Goal: Information Seeking & Learning: Learn about a topic

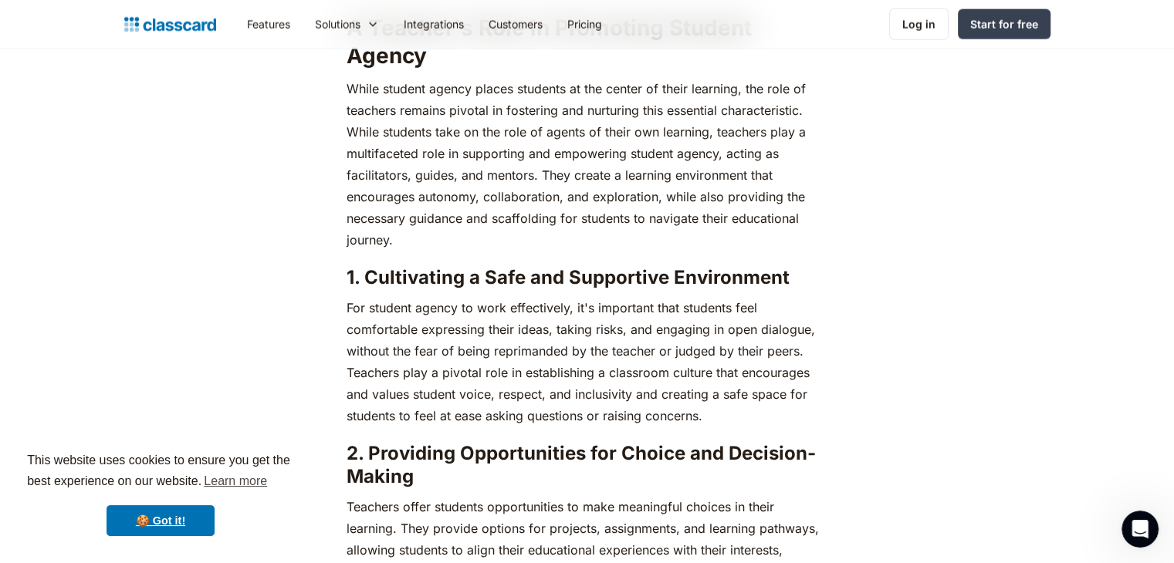
scroll to position [3164, 0]
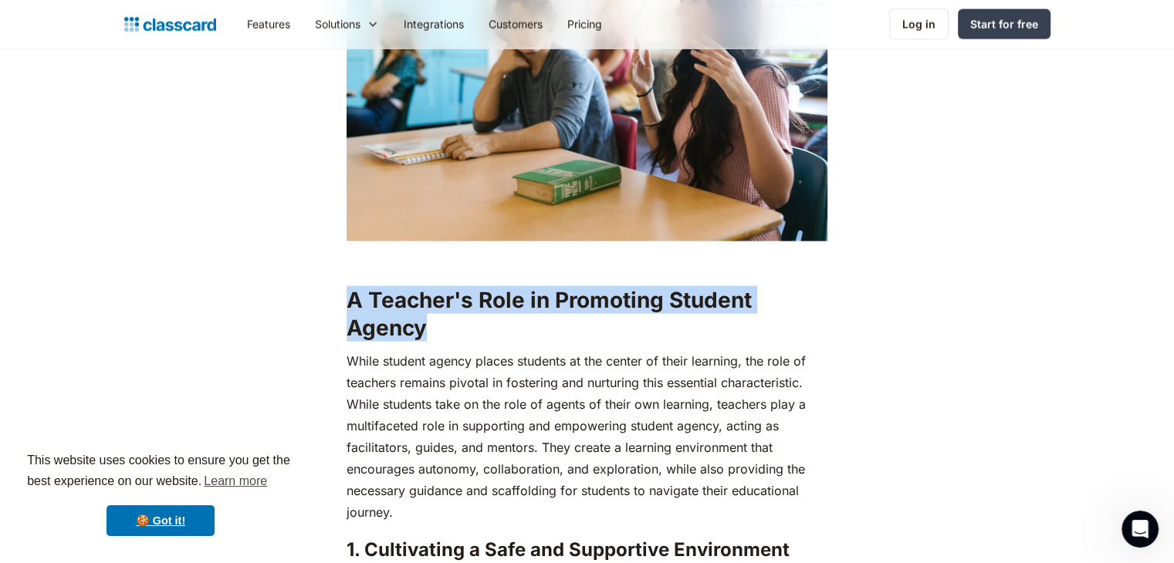
drag, startPoint x: 350, startPoint y: 294, endPoint x: 458, endPoint y: 318, distance: 109.9
click at [458, 318] on h2 "A Teacher's Role in Promoting Student Agency" at bounding box center [587, 314] width 481 height 56
copy strong "A Teacher's Role in Promoting Student Agency"
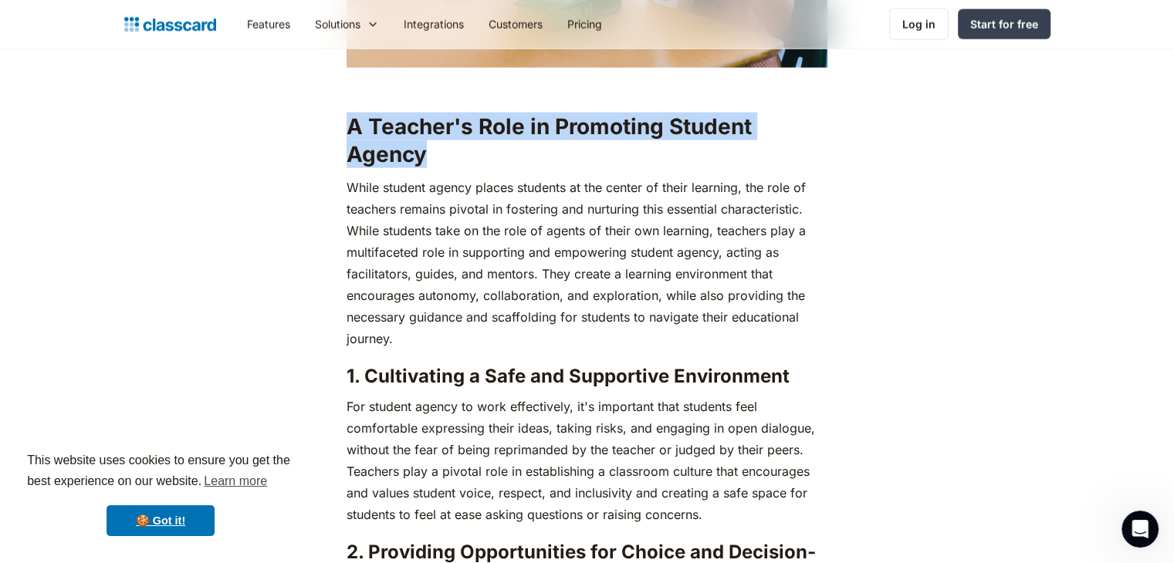
scroll to position [3396, 0]
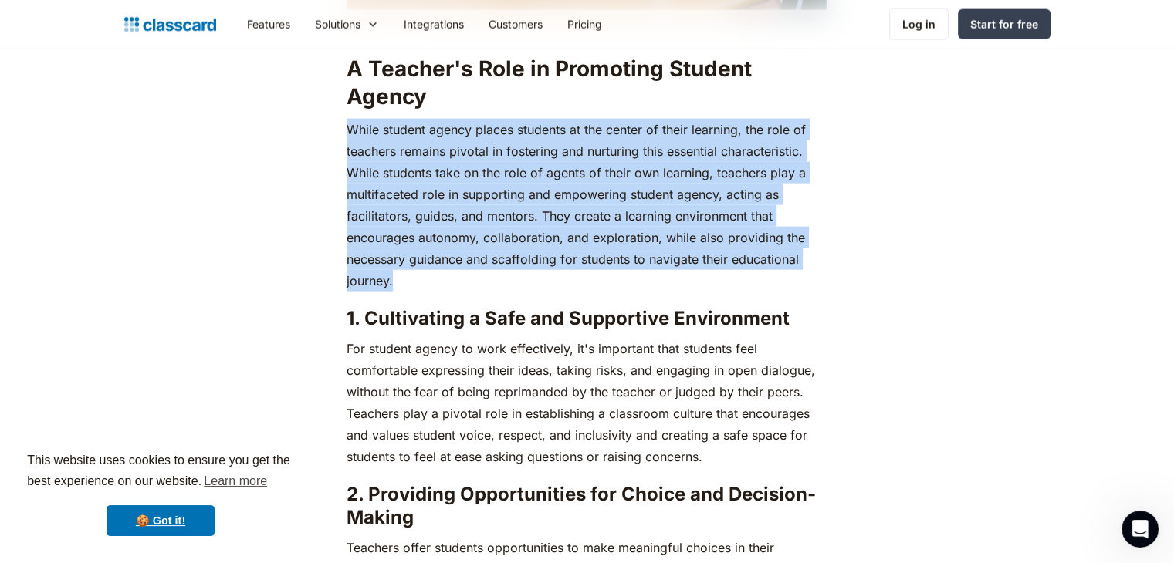
drag, startPoint x: 348, startPoint y: 126, endPoint x: 420, endPoint y: 279, distance: 168.8
click at [420, 279] on p "While student agency places students at the center of their learning, the role …" at bounding box center [587, 205] width 481 height 173
copy p "While student agency places students at the center of their learning, the role …"
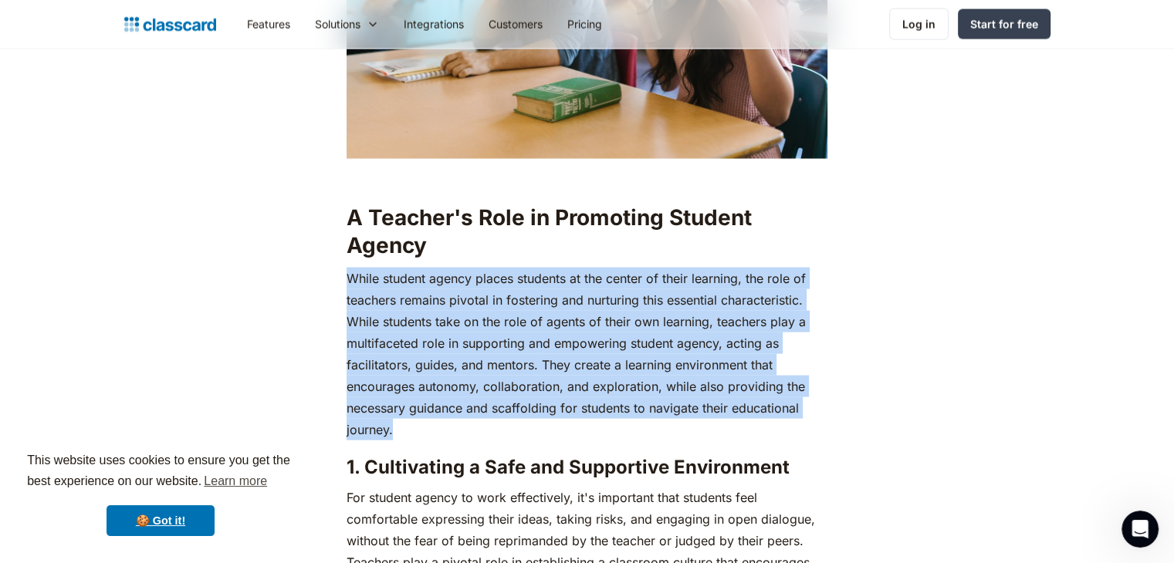
scroll to position [3164, 0]
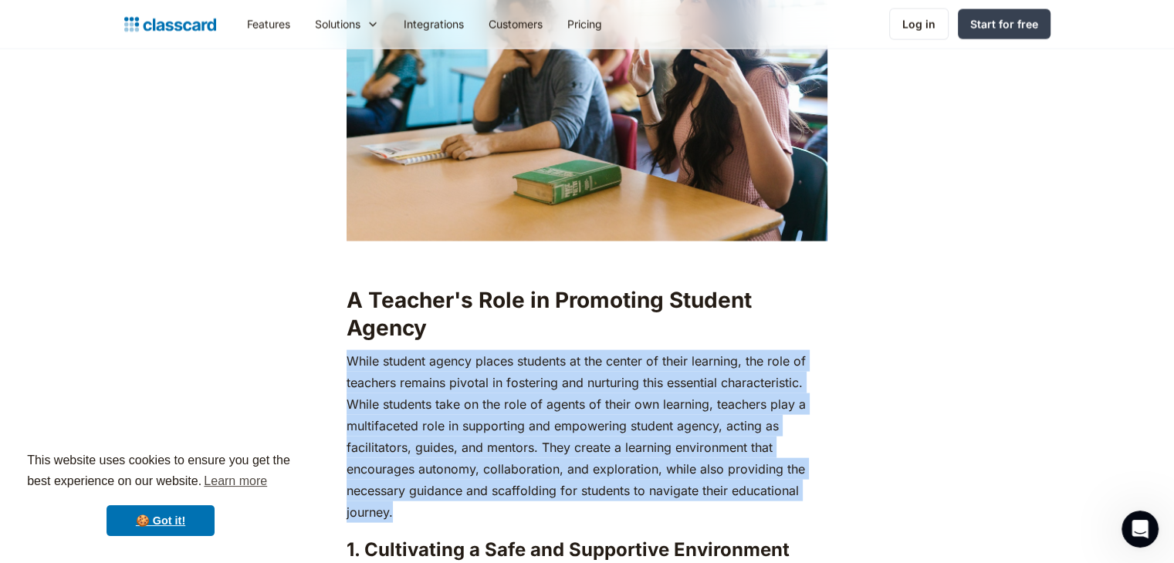
copy p "While student agency places students at the center of their learning, the role …"
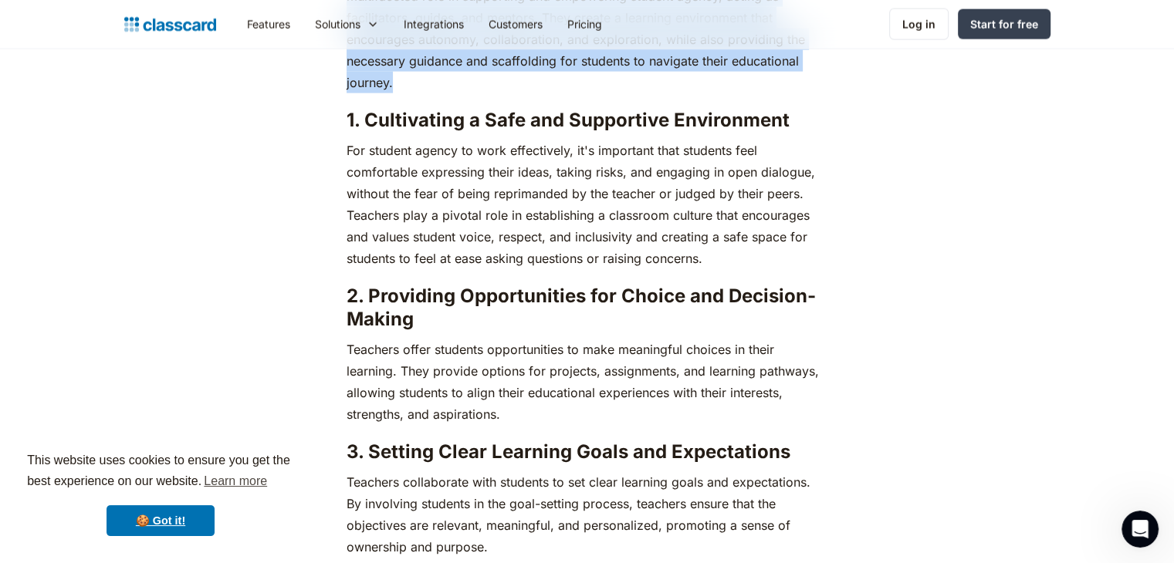
scroll to position [3627, 0]
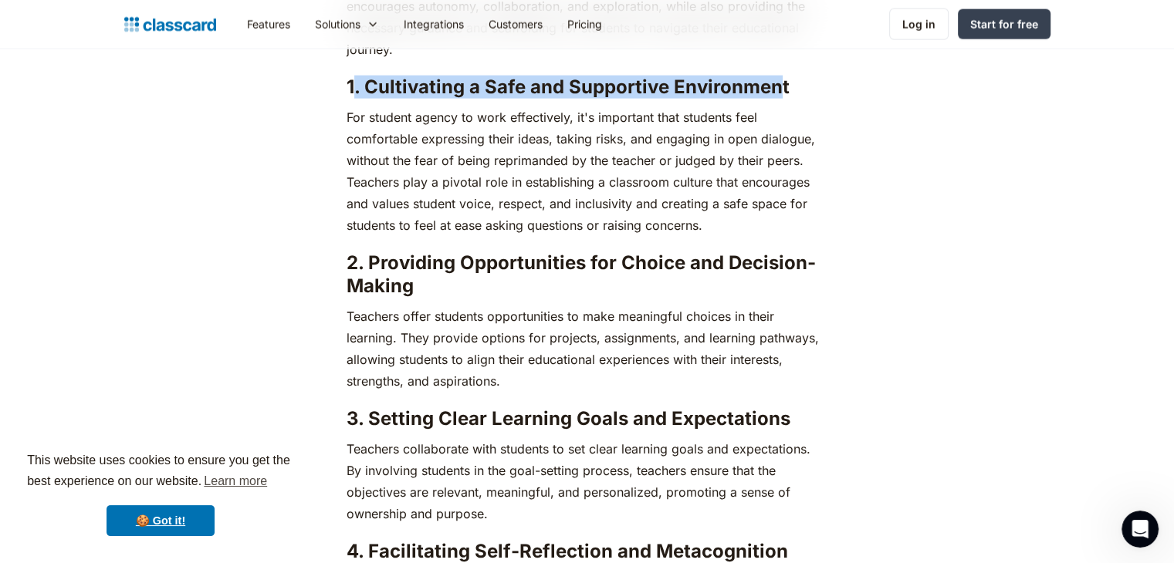
drag, startPoint x: 781, startPoint y: 85, endPoint x: 351, endPoint y: 84, distance: 429.9
click at [351, 84] on strong "1. Cultivating a Safe and Supportive Environment" at bounding box center [568, 87] width 443 height 22
copy strong ". Cultivating a Safe and Supportive Environmen"
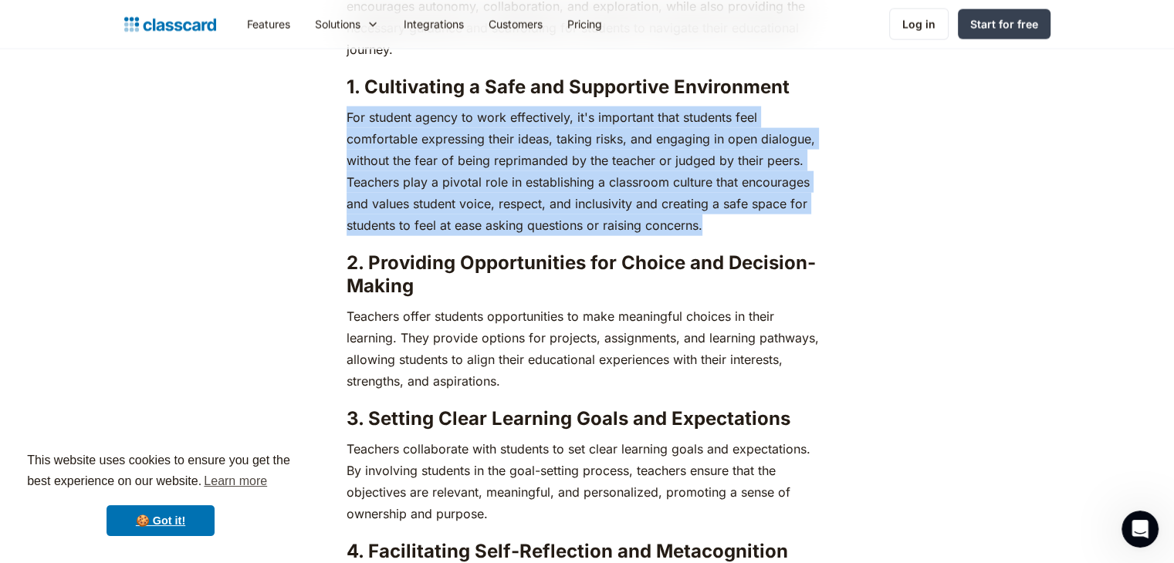
drag, startPoint x: 347, startPoint y: 113, endPoint x: 730, endPoint y: 224, distance: 398.6
click at [730, 224] on p "For student agency to work effectively, it's important that students feel comfo…" at bounding box center [587, 172] width 481 height 130
copy p "For student agency to work effectively, it's important that students feel comfo…"
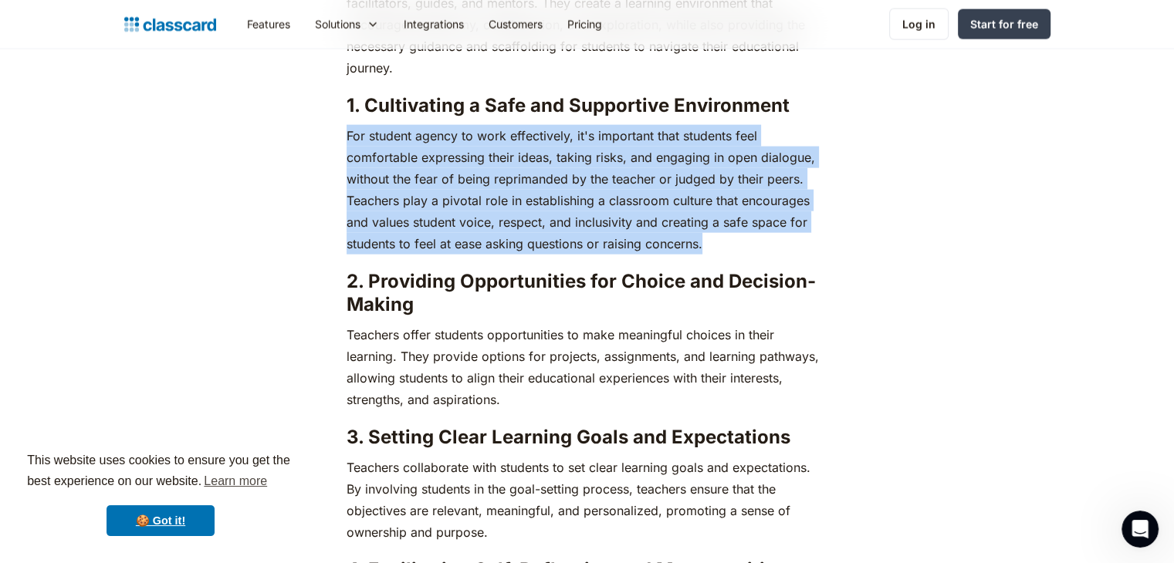
scroll to position [3704, 0]
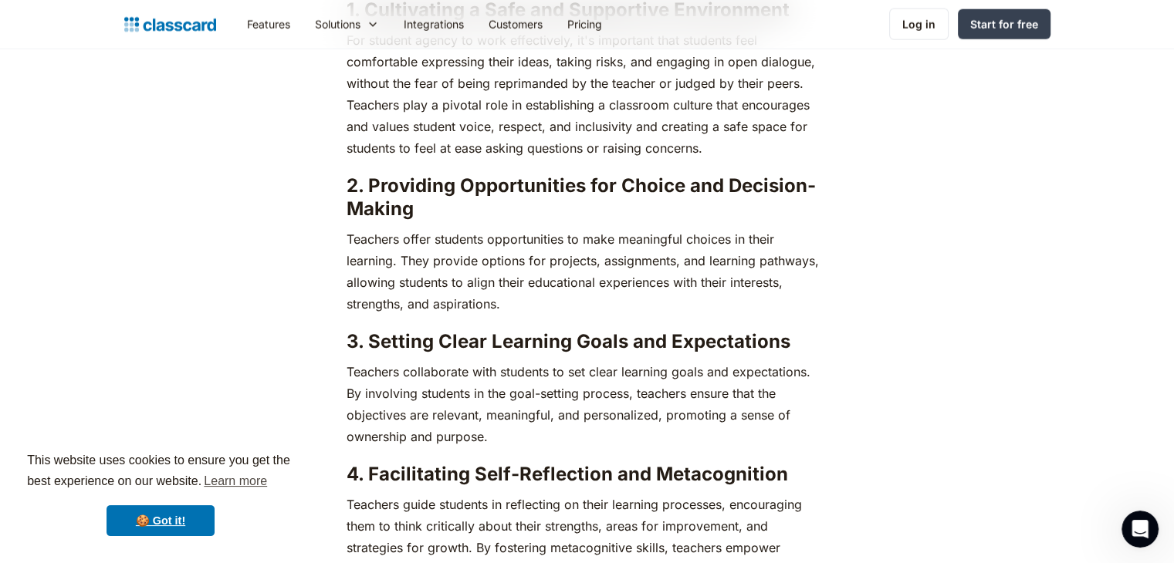
click at [414, 207] on h3 "2. Providing Opportunities for Choice and Decision-Making" at bounding box center [587, 197] width 481 height 46
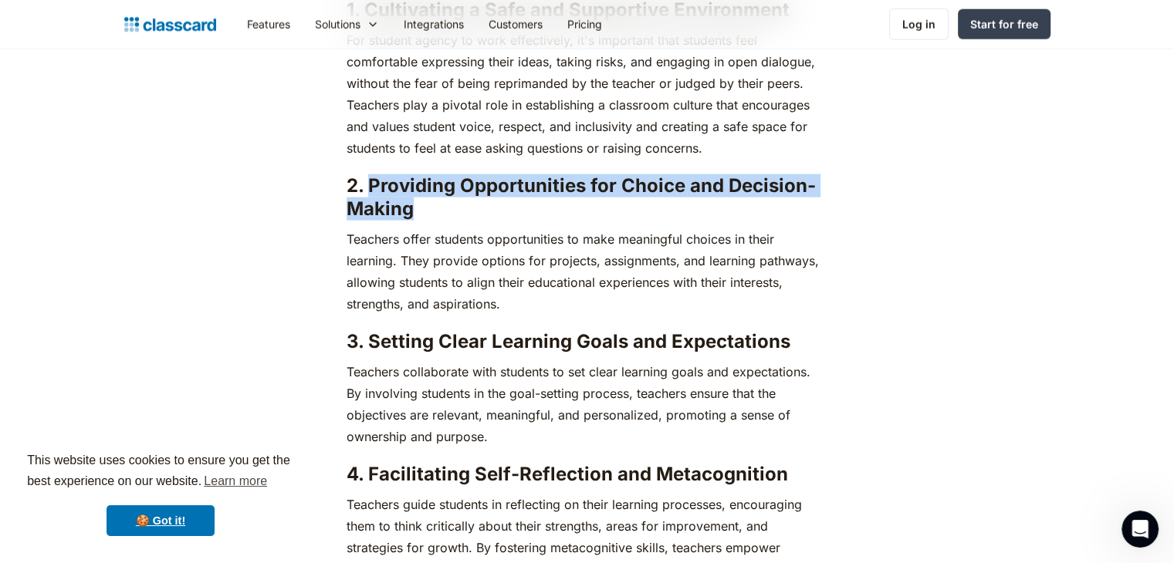
drag, startPoint x: 411, startPoint y: 210, endPoint x: 371, endPoint y: 185, distance: 47.1
click at [371, 185] on strong "2. Providing Opportunities for Choice and Decision-Making" at bounding box center [581, 197] width 469 height 46
copy strong "Providing Opportunities for Choice and Decision-Making"
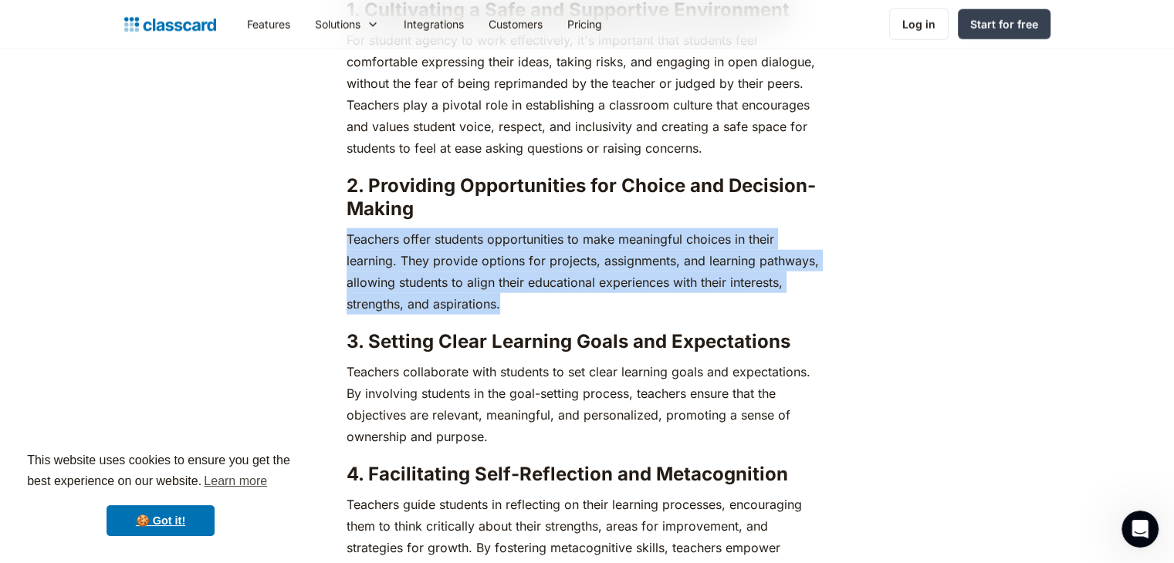
drag, startPoint x: 347, startPoint y: 238, endPoint x: 533, endPoint y: 303, distance: 197.2
click at [533, 303] on p "Teachers offer students opportunities to make meaningful choices in their learn…" at bounding box center [587, 271] width 481 height 86
copy p "Teachers offer students opportunities to make meaningful choices in their learn…"
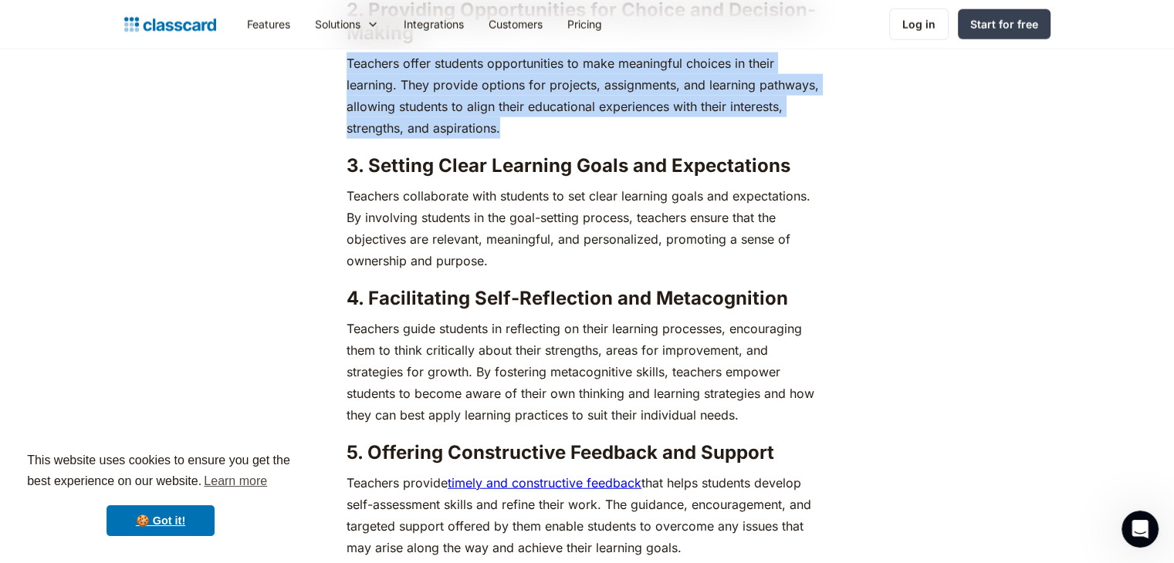
scroll to position [3936, 0]
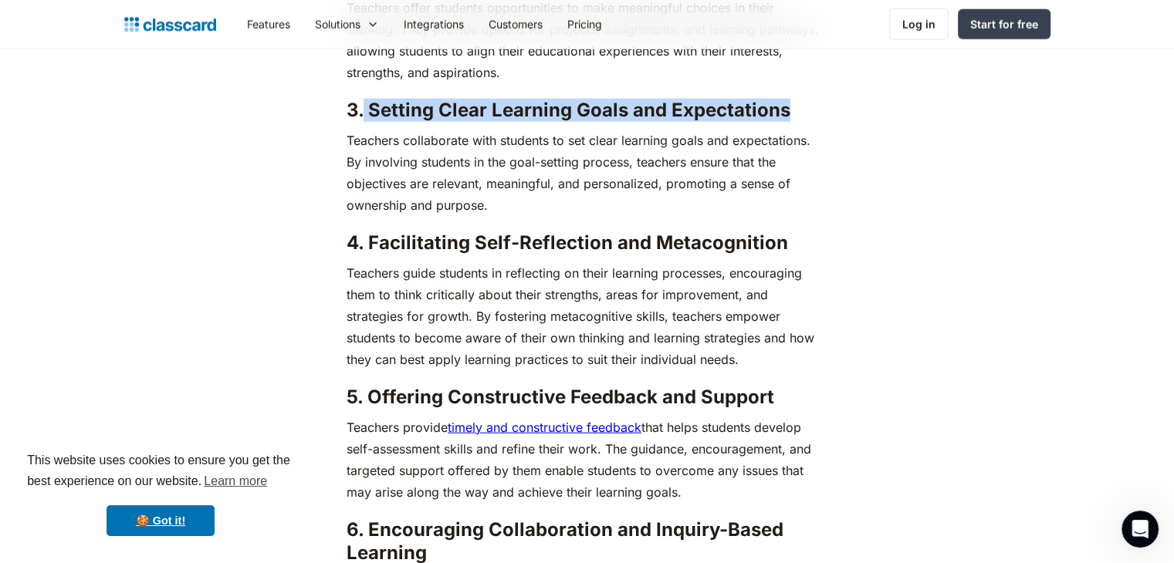
drag, startPoint x: 781, startPoint y: 109, endPoint x: 364, endPoint y: 100, distance: 416.9
click at [364, 100] on strong "3. Setting Clear Learning Goals and Expectations" at bounding box center [569, 110] width 444 height 22
copy strong "Setting Clear Learning Goals and Expectations"
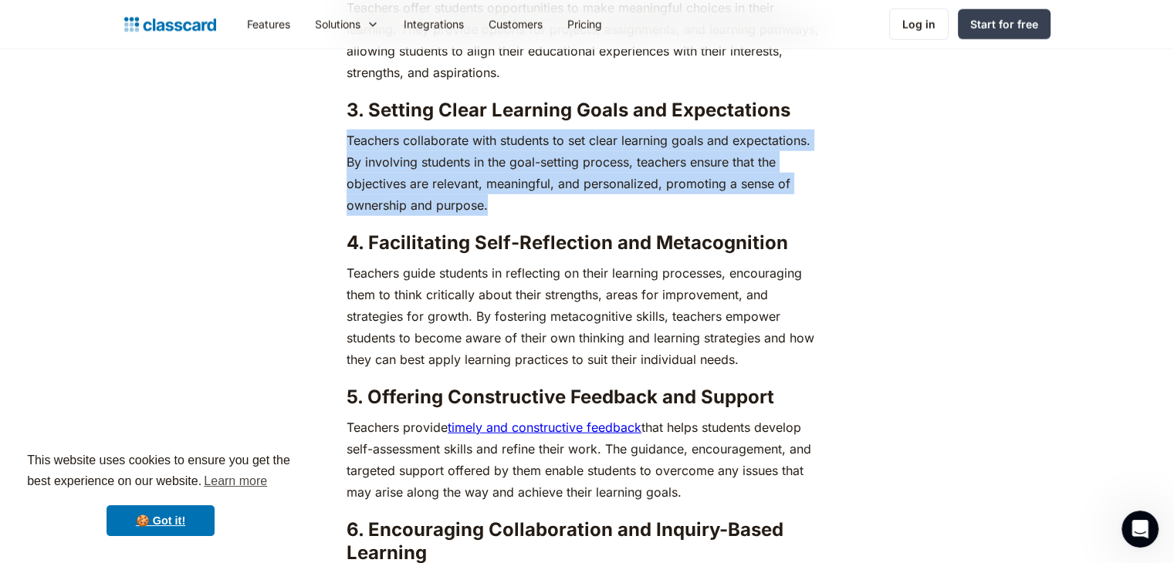
drag, startPoint x: 349, startPoint y: 137, endPoint x: 499, endPoint y: 202, distance: 163.9
click at [499, 202] on p "Teachers collaborate with students to set clear learning goals and expectations…" at bounding box center [587, 173] width 481 height 86
copy p "Teachers collaborate with students to set clear learning goals and expectations…"
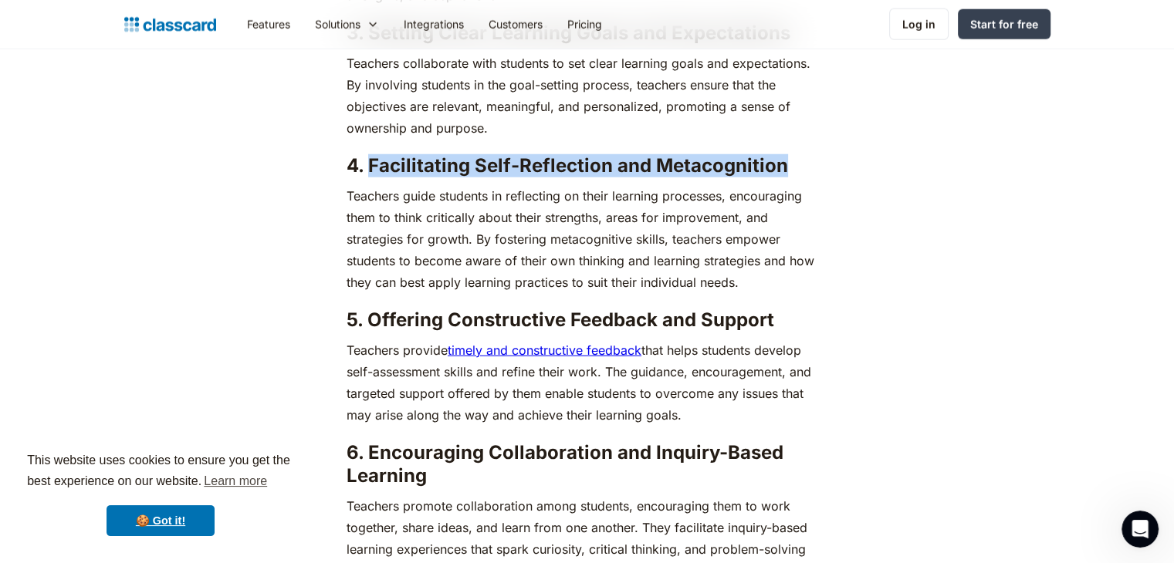
drag, startPoint x: 779, startPoint y: 164, endPoint x: 370, endPoint y: 152, distance: 409.2
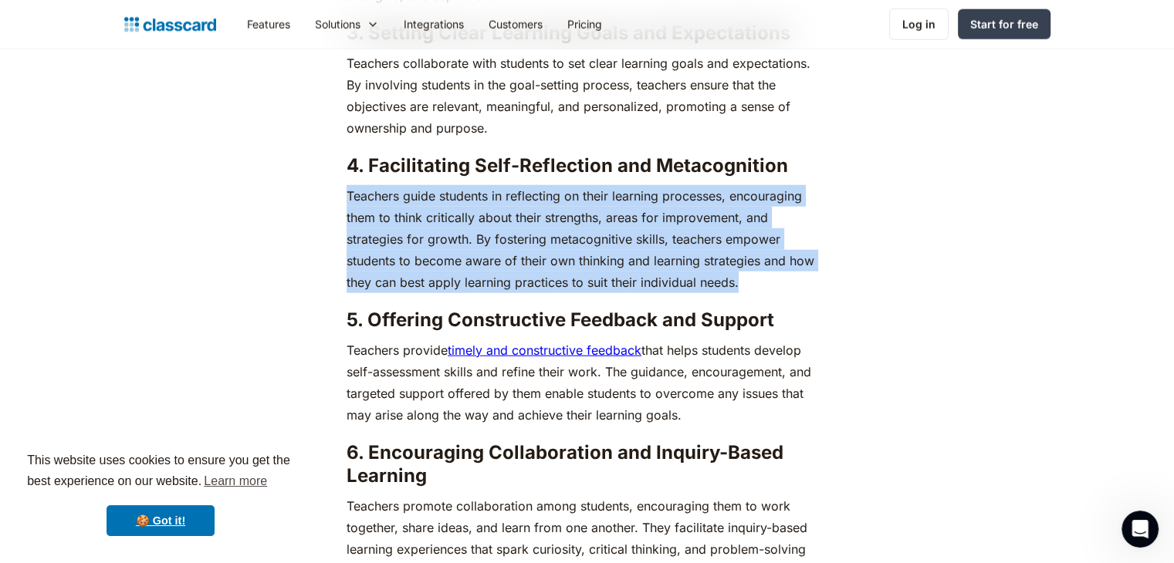
drag, startPoint x: 346, startPoint y: 195, endPoint x: 762, endPoint y: 279, distance: 425.0
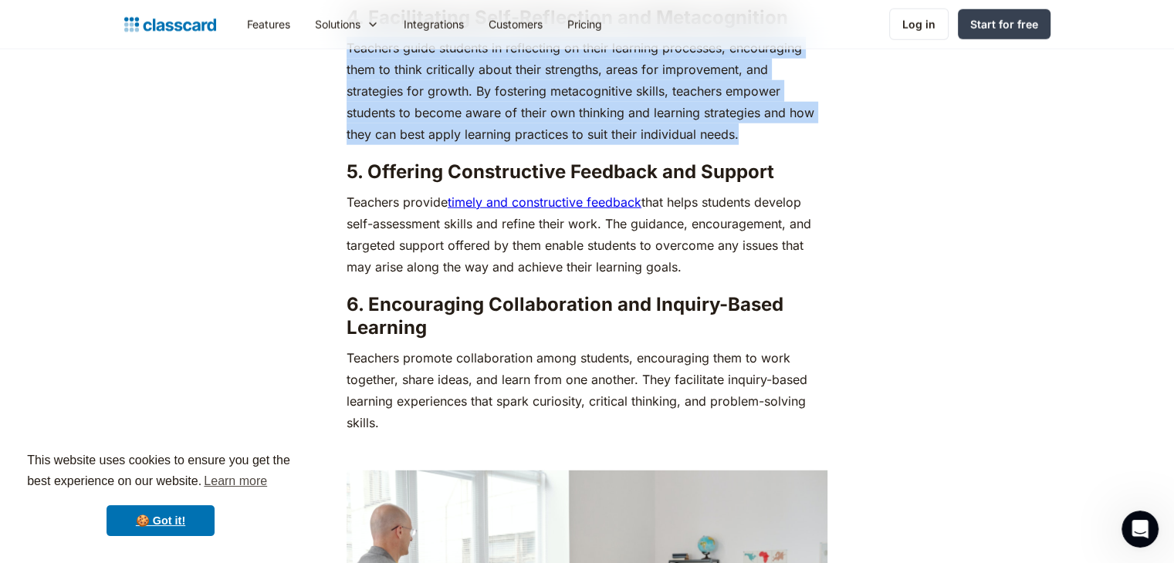
scroll to position [4167, 0]
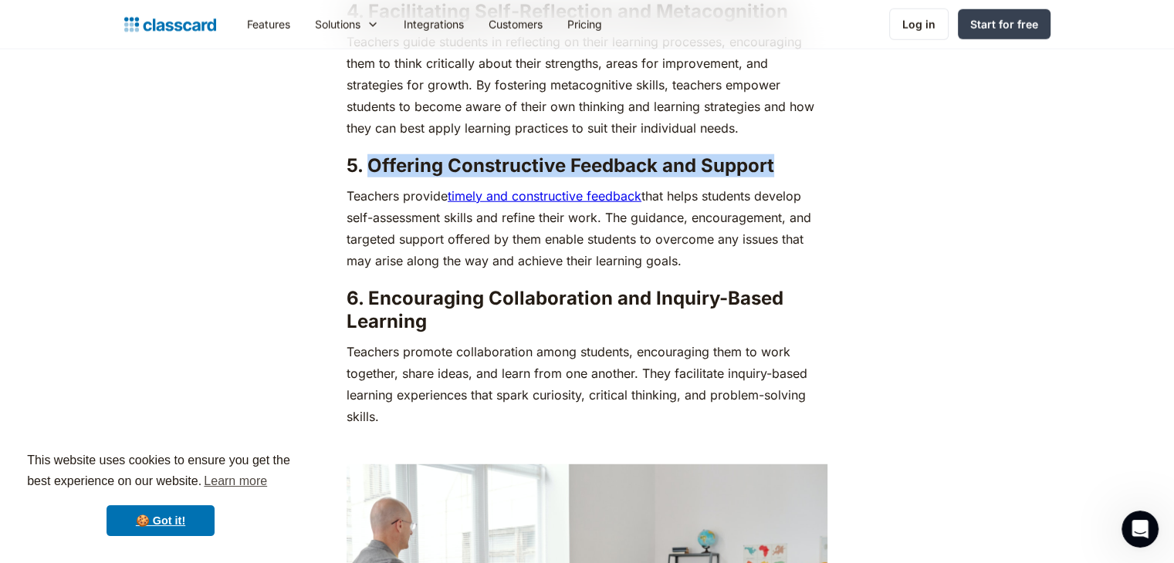
drag, startPoint x: 373, startPoint y: 164, endPoint x: 778, endPoint y: 167, distance: 405.2
click at [778, 167] on h3 "5. Offering Constructive Feedback and Support" at bounding box center [587, 165] width 481 height 23
drag, startPoint x: 349, startPoint y: 195, endPoint x: 698, endPoint y: 258, distance: 354.4
click at [698, 258] on p "Teachers provide timely and constructive feedback that helps students develop s…" at bounding box center [587, 228] width 481 height 86
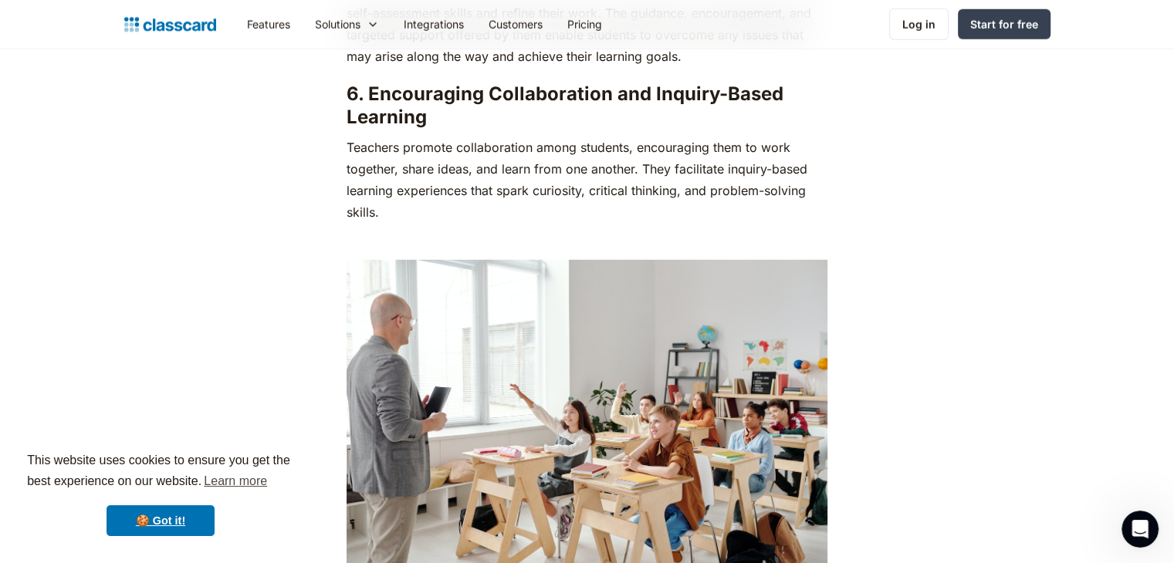
scroll to position [4245, 0]
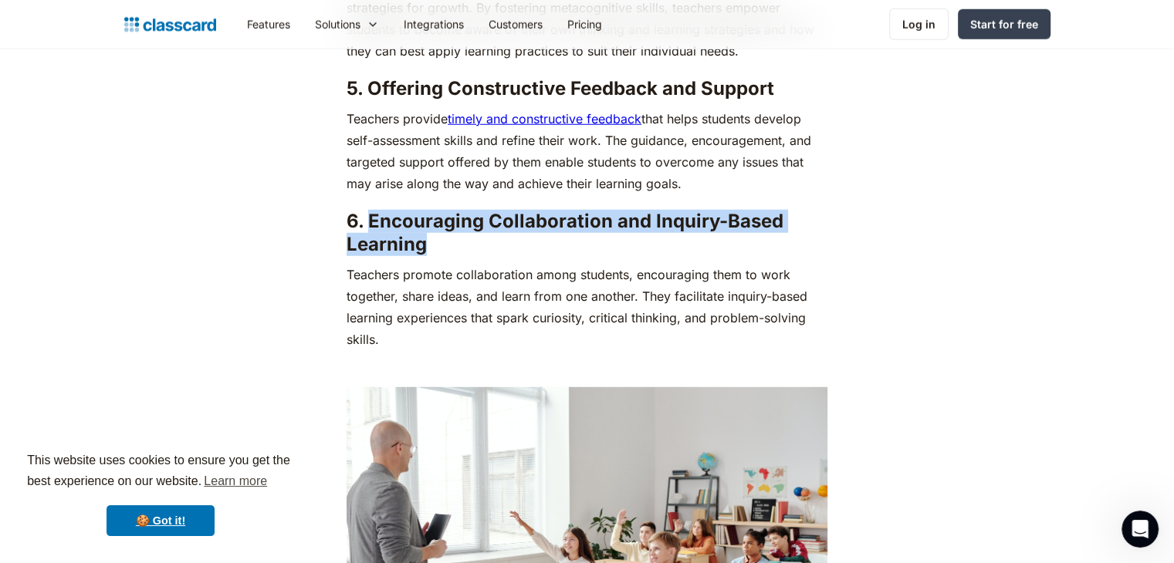
drag, startPoint x: 426, startPoint y: 242, endPoint x: 369, endPoint y: 220, distance: 61.3
click at [369, 220] on h3 "6. Encouraging Collaboration and Inquiry-Based Learning" at bounding box center [587, 233] width 481 height 46
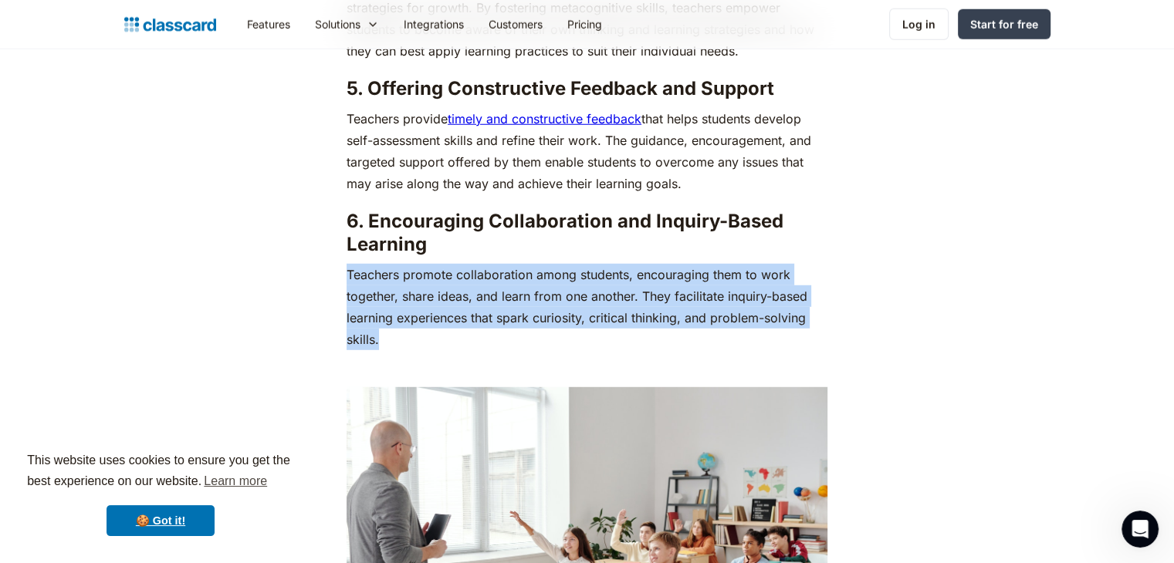
drag, startPoint x: 347, startPoint y: 271, endPoint x: 399, endPoint y: 333, distance: 81.1
click at [399, 333] on p "Teachers promote collaboration among students, encouraging them to work togethe…" at bounding box center [587, 307] width 481 height 86
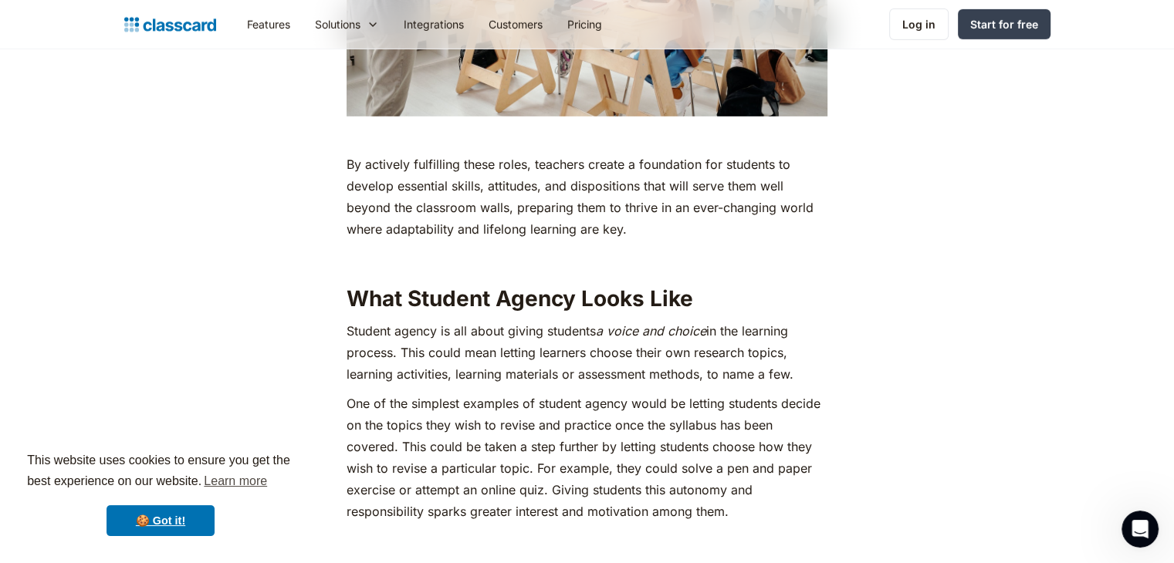
scroll to position [4862, 0]
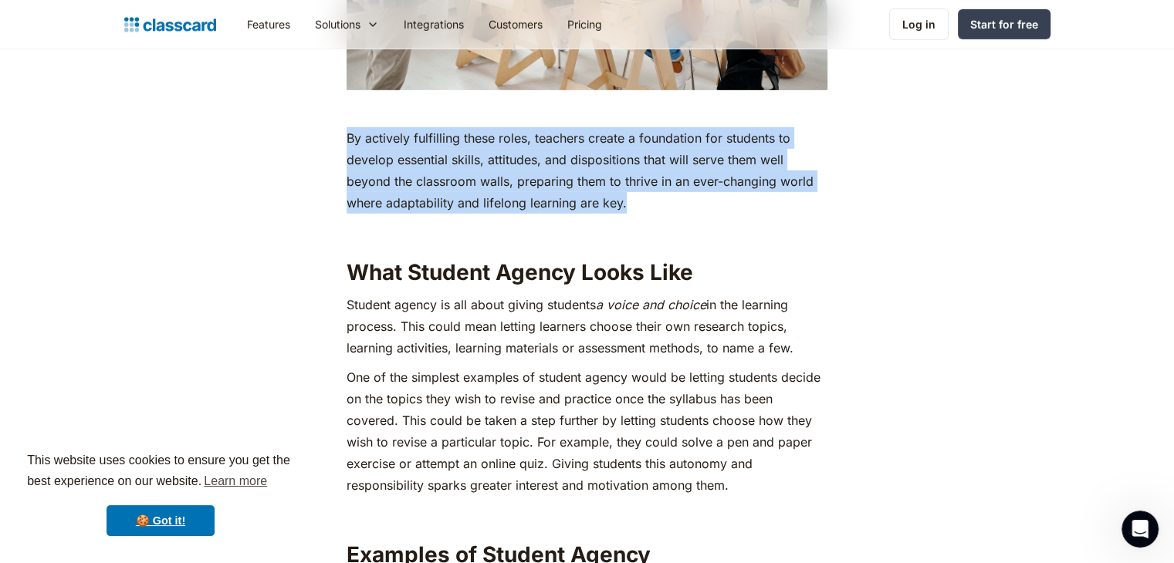
drag, startPoint x: 347, startPoint y: 130, endPoint x: 644, endPoint y: 194, distance: 304.0
click at [644, 194] on p "By actively fulfilling these roles, teachers create a foundation for students t…" at bounding box center [587, 170] width 481 height 86
